Goal: Contribute content

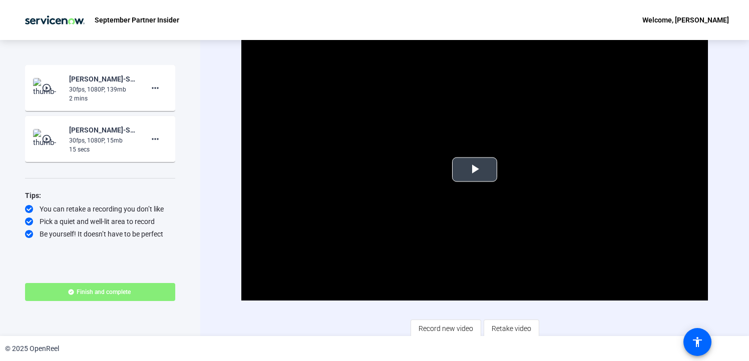
scroll to position [5, 0]
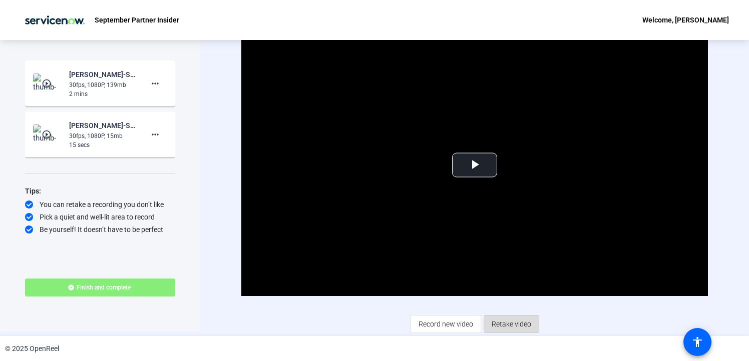
click at [510, 323] on span "Retake video" at bounding box center [511, 324] width 40 height 19
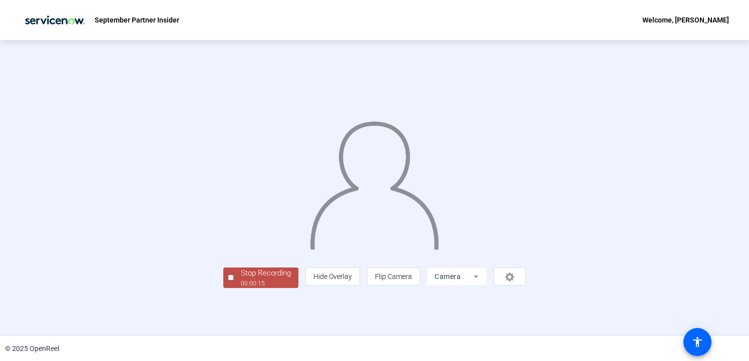
scroll to position [32, 0]
click at [241, 279] on div "Stop Recording" at bounding box center [266, 274] width 50 height 12
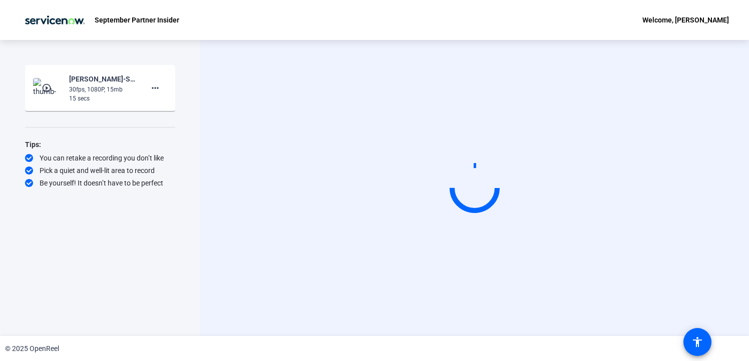
scroll to position [0, 0]
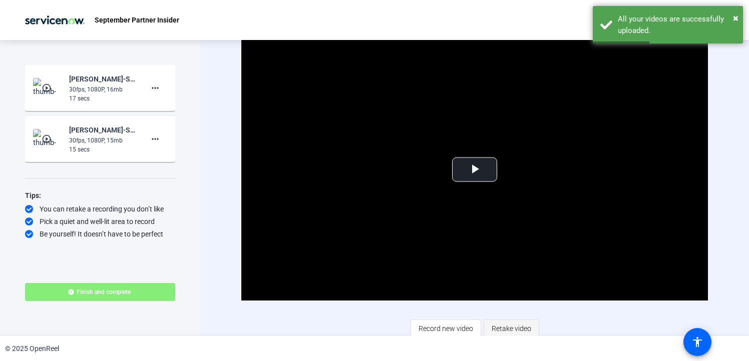
click at [500, 326] on span "Retake video" at bounding box center [511, 328] width 40 height 19
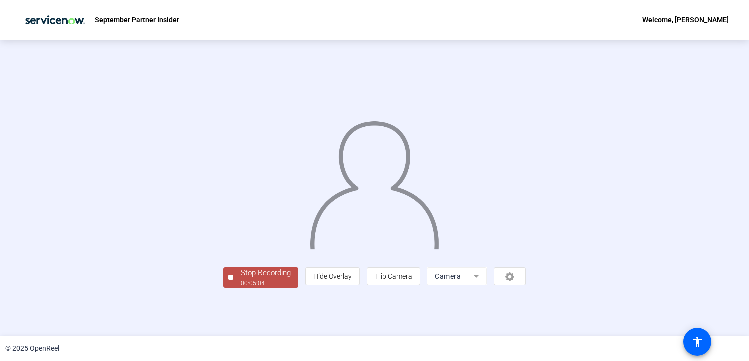
scroll to position [32, 0]
click at [241, 279] on div "Stop Recording" at bounding box center [266, 274] width 50 height 12
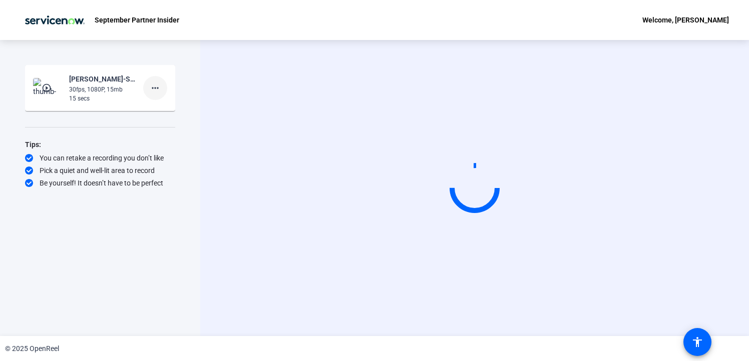
click at [154, 89] on mat-icon "more_horiz" at bounding box center [155, 88] width 12 height 12
click at [148, 224] on div at bounding box center [374, 180] width 749 height 361
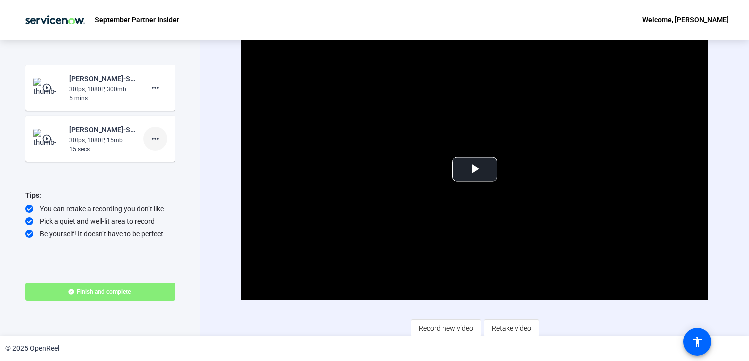
click at [157, 139] on mat-icon "more_horiz" at bounding box center [155, 139] width 12 height 12
click at [162, 160] on span "Delete clip" at bounding box center [171, 160] width 40 height 12
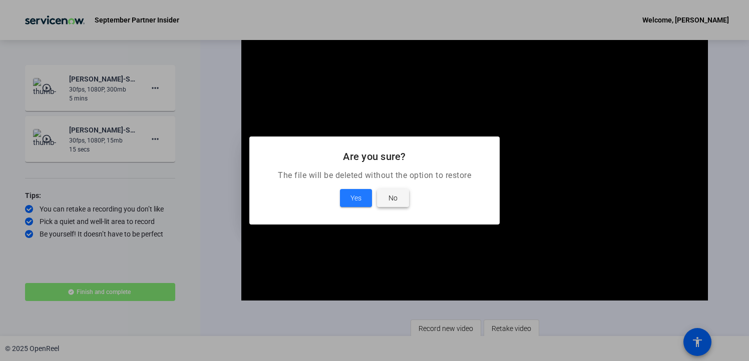
click at [385, 200] on span at bounding box center [393, 198] width 32 height 24
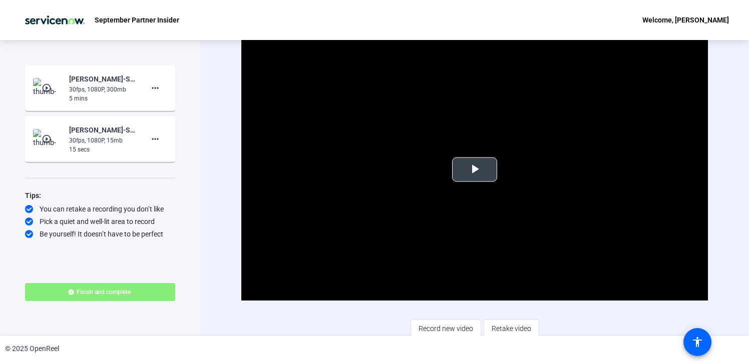
click at [474, 170] on span "Video Player" at bounding box center [474, 170] width 0 height 0
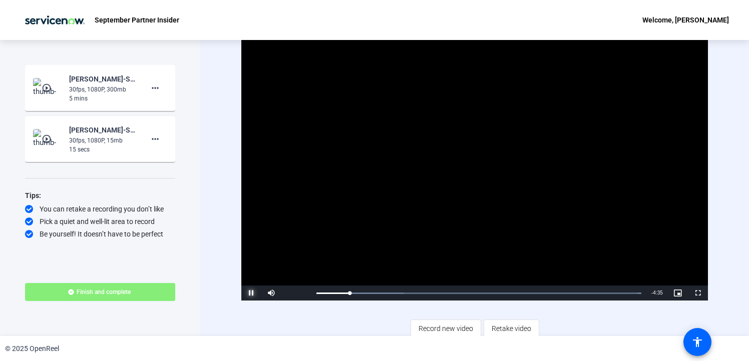
click at [249, 293] on span "Video Player" at bounding box center [251, 293] width 20 height 0
click at [103, 295] on span "Finish and complete" at bounding box center [104, 292] width 54 height 8
